Goal: Find specific page/section: Find specific page/section

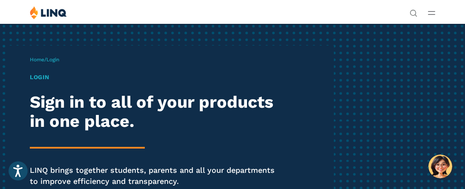
click at [236, 141] on div "Login Sign in to all of your products in one place. LINQ brings together studen…" at bounding box center [157, 142] width 255 height 138
click at [59, 60] on span "Login" at bounding box center [52, 60] width 13 height 6
click at [35, 59] on link "Home" at bounding box center [37, 60] width 14 height 6
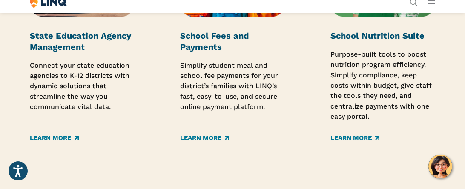
scroll to position [1343, 0]
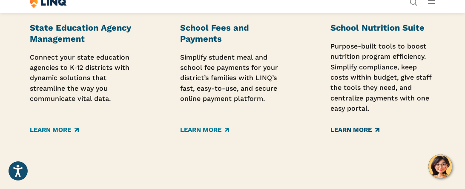
click at [348, 130] on link "Learn More" at bounding box center [354, 129] width 49 height 9
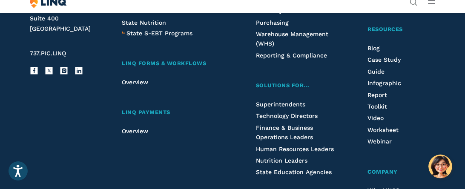
scroll to position [986, 0]
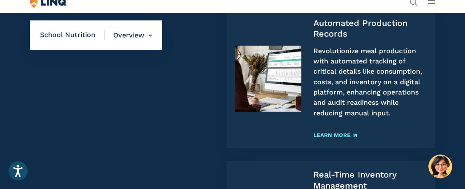
scroll to position [850, 0]
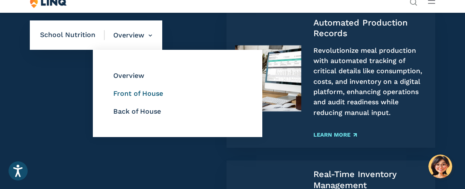
click at [137, 93] on link "Front of House" at bounding box center [138, 93] width 50 height 8
click at [130, 108] on link "Back of House" at bounding box center [137, 111] width 48 height 8
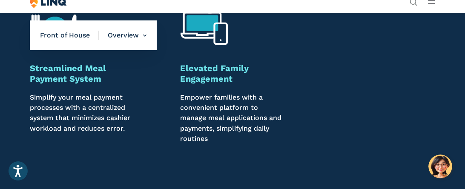
scroll to position [850, 0]
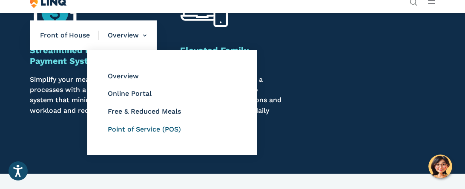
click at [134, 130] on link "Point of Service (POS)" at bounding box center [144, 129] width 73 height 8
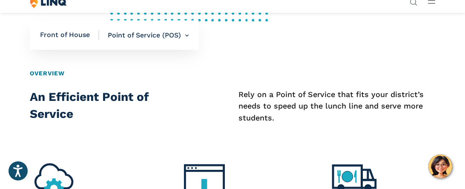
scroll to position [255, 0]
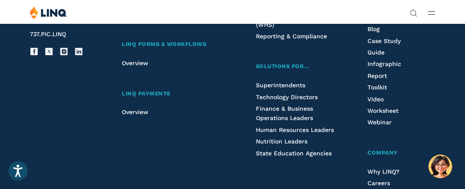
scroll to position [2313, 0]
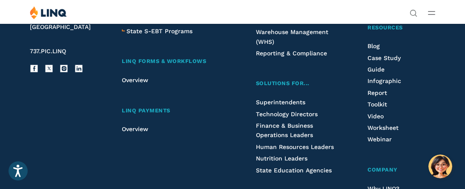
click at [432, 14] on line "Open Main Menu" at bounding box center [431, 14] width 6 height 0
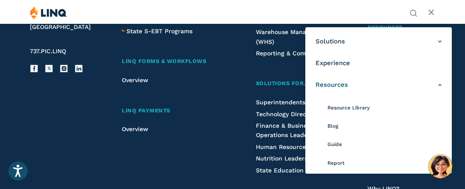
click at [336, 86] on span "Resources" at bounding box center [331, 84] width 32 height 9
click at [334, 164] on span "Report" at bounding box center [335, 163] width 17 height 6
